Goal: Find specific page/section: Find specific page/section

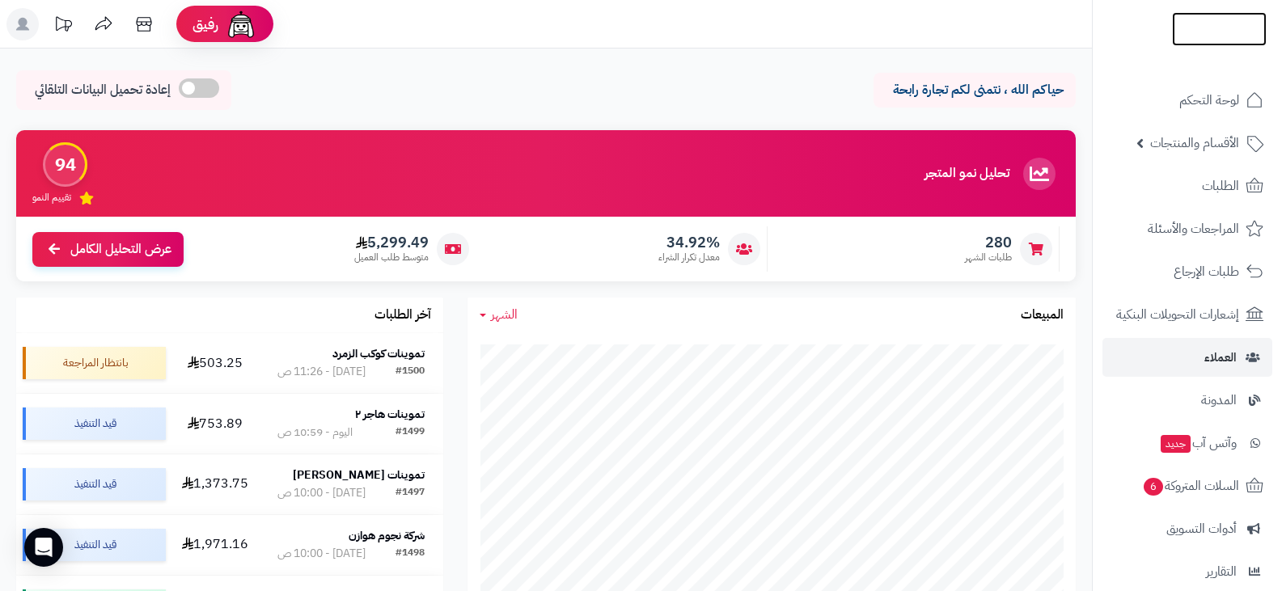
click at [1209, 45] on img at bounding box center [1219, 62] width 95 height 34
click at [1214, 363] on span "العملاء" at bounding box center [1221, 357] width 32 height 23
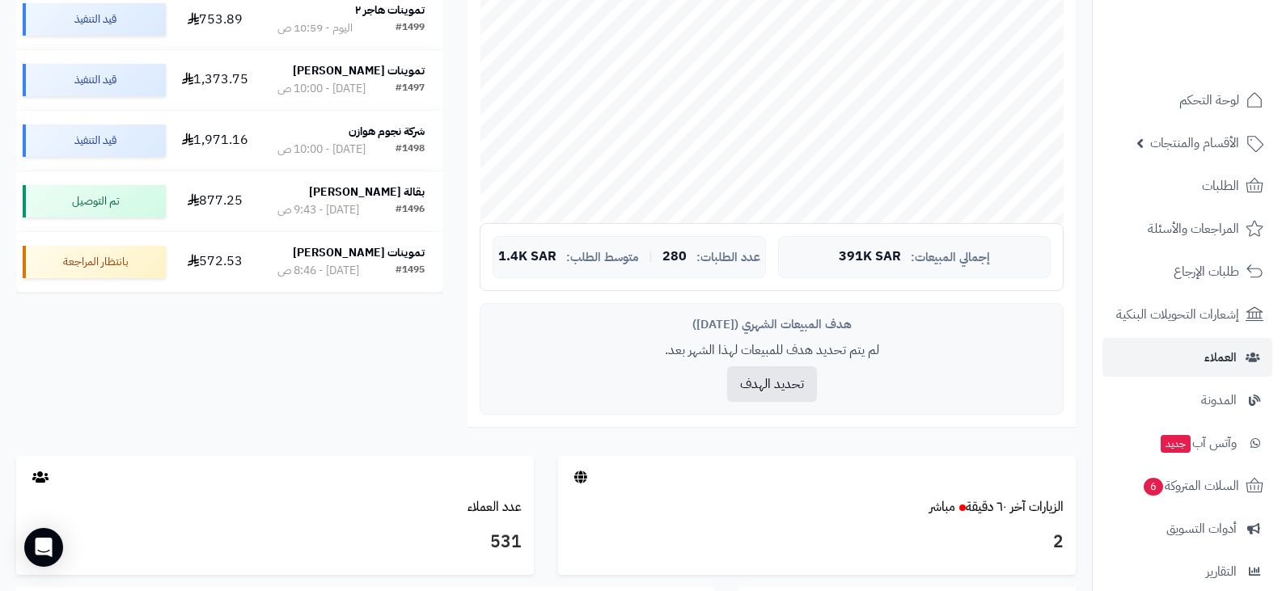
scroll to position [81, 0]
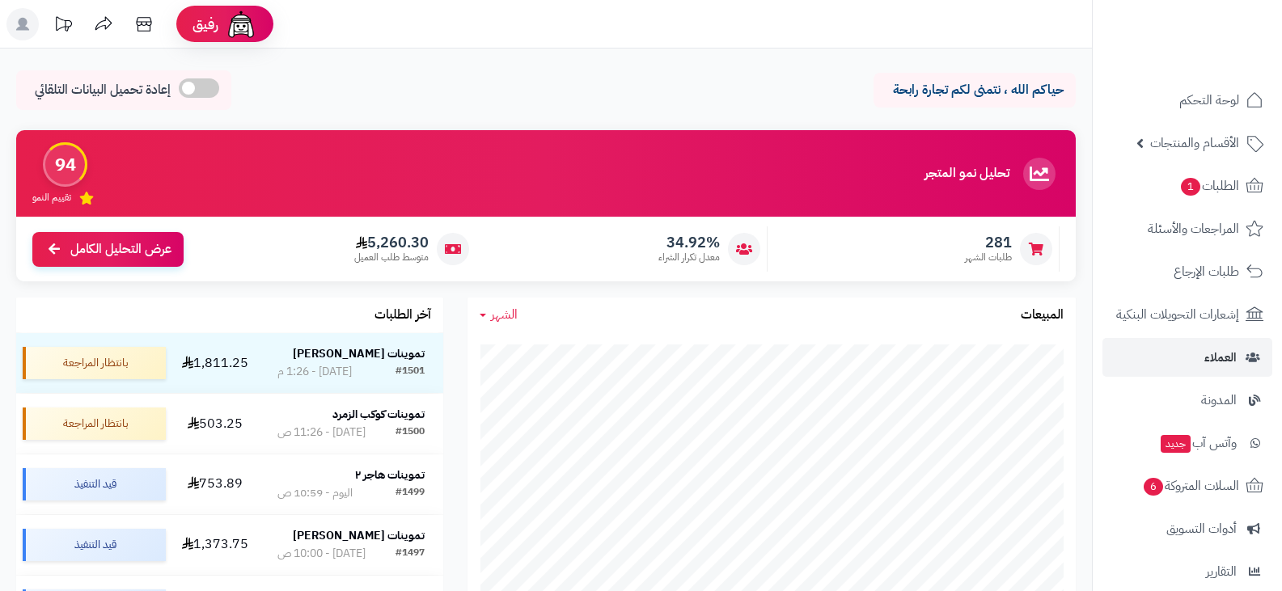
scroll to position [81, 0]
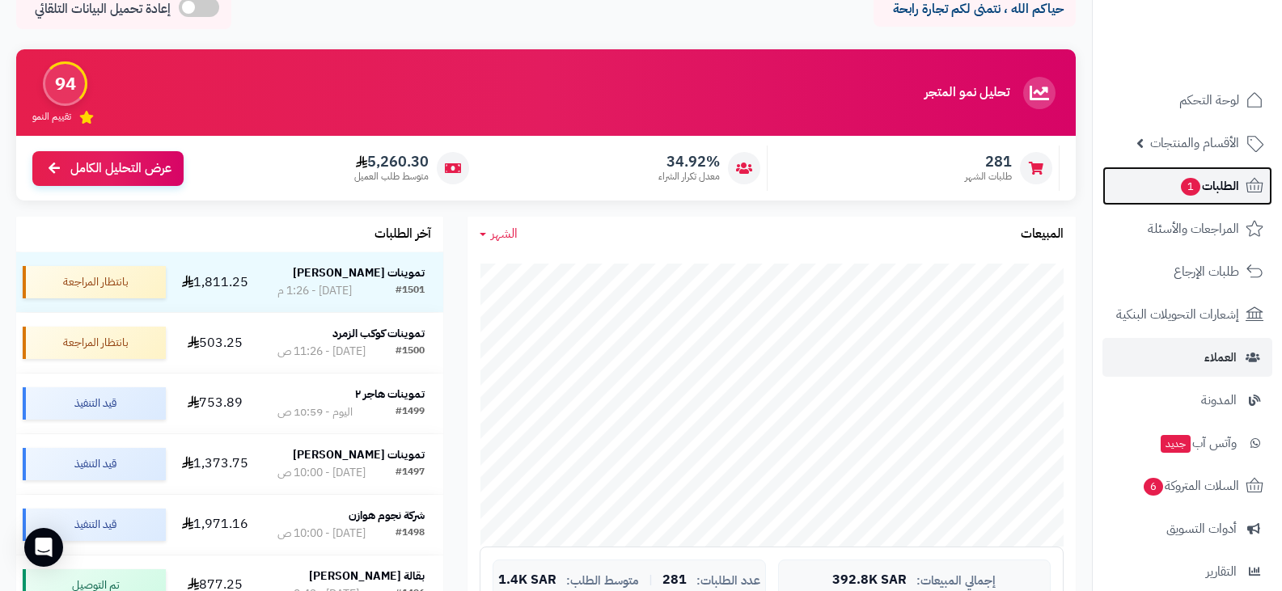
click at [1220, 183] on span "الطلبات 1" at bounding box center [1210, 186] width 60 height 23
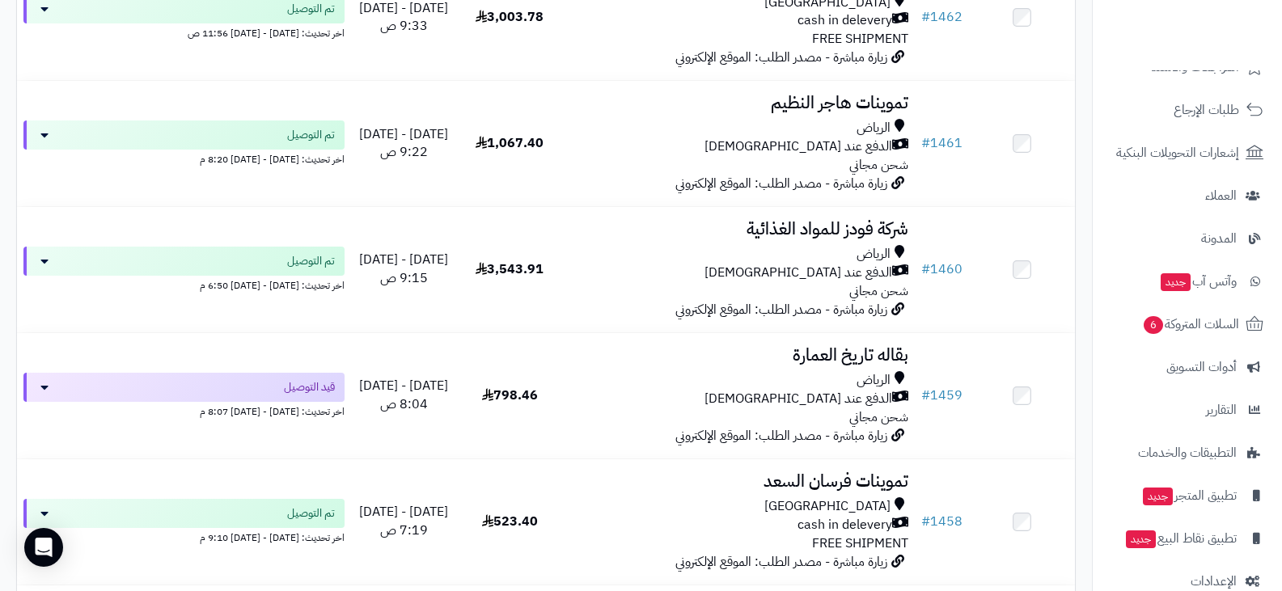
scroll to position [3883, 0]
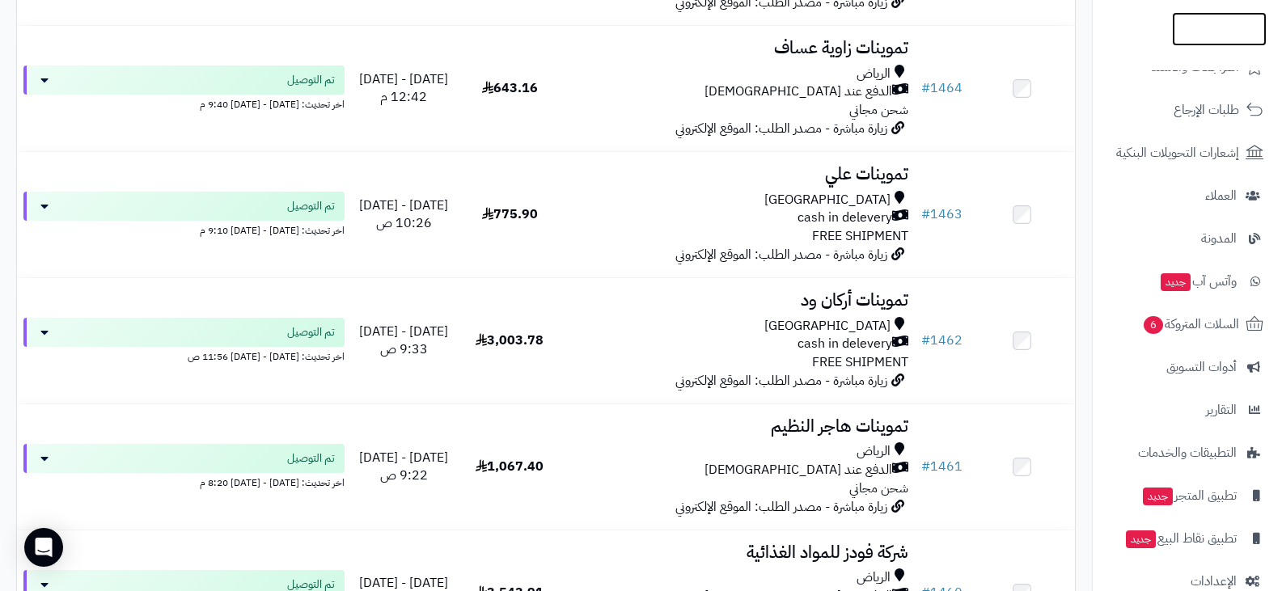
click at [1222, 46] on img at bounding box center [1219, 63] width 95 height 34
